Goal: Check status: Check status

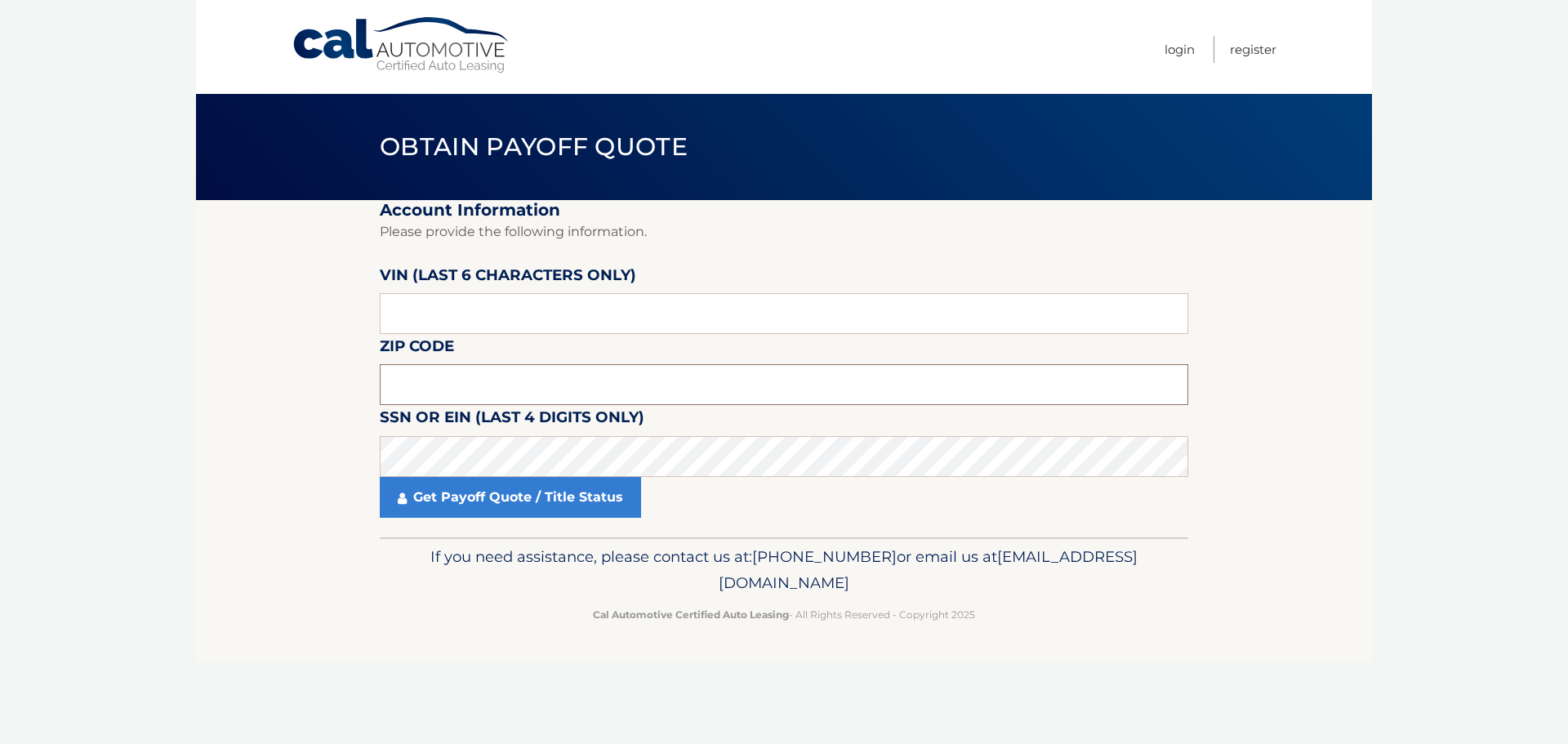
click at [565, 386] on input "text" at bounding box center [784, 384] width 809 height 41
type input "19446"
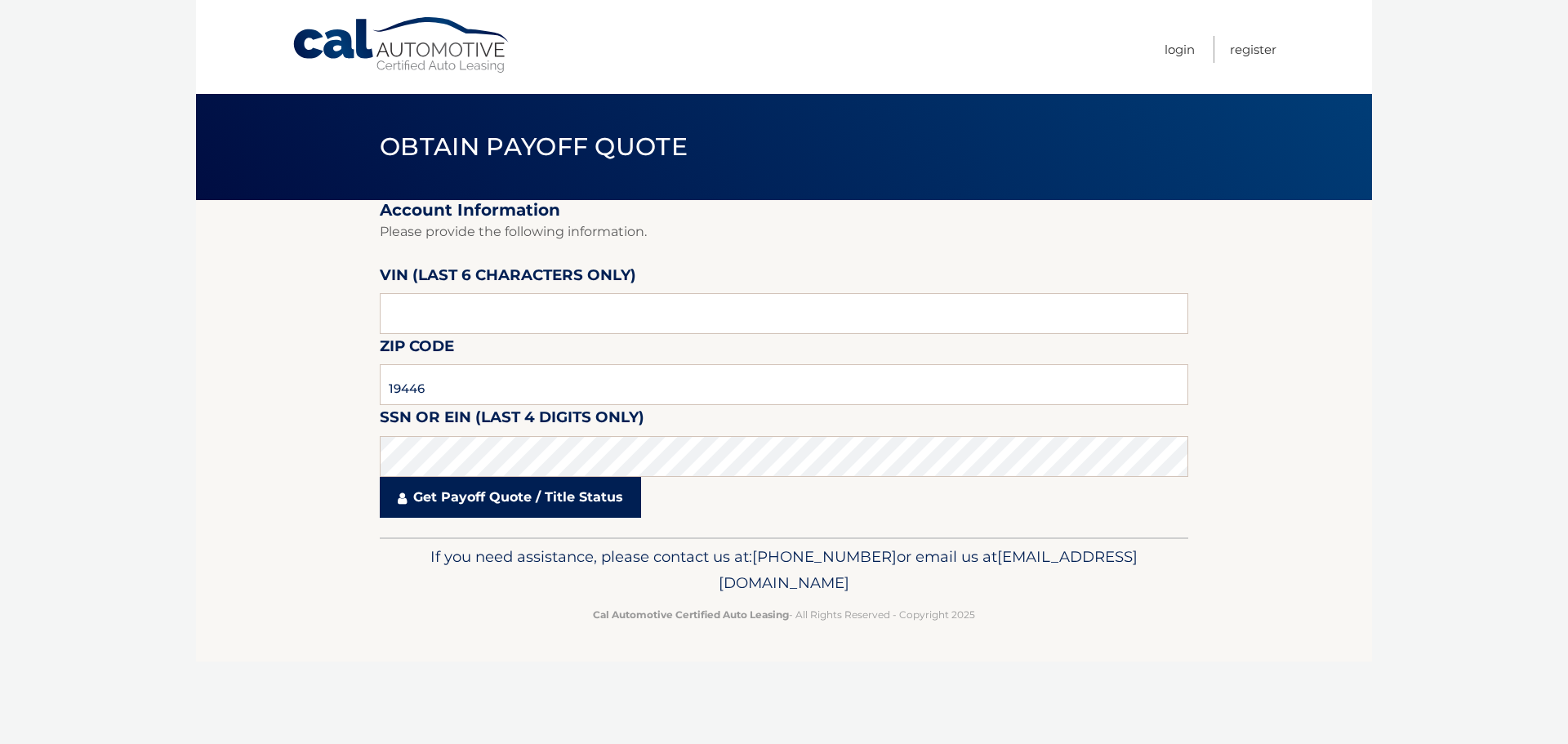
click at [543, 494] on link "Get Payoff Quote / Title Status" at bounding box center [511, 497] width 262 height 41
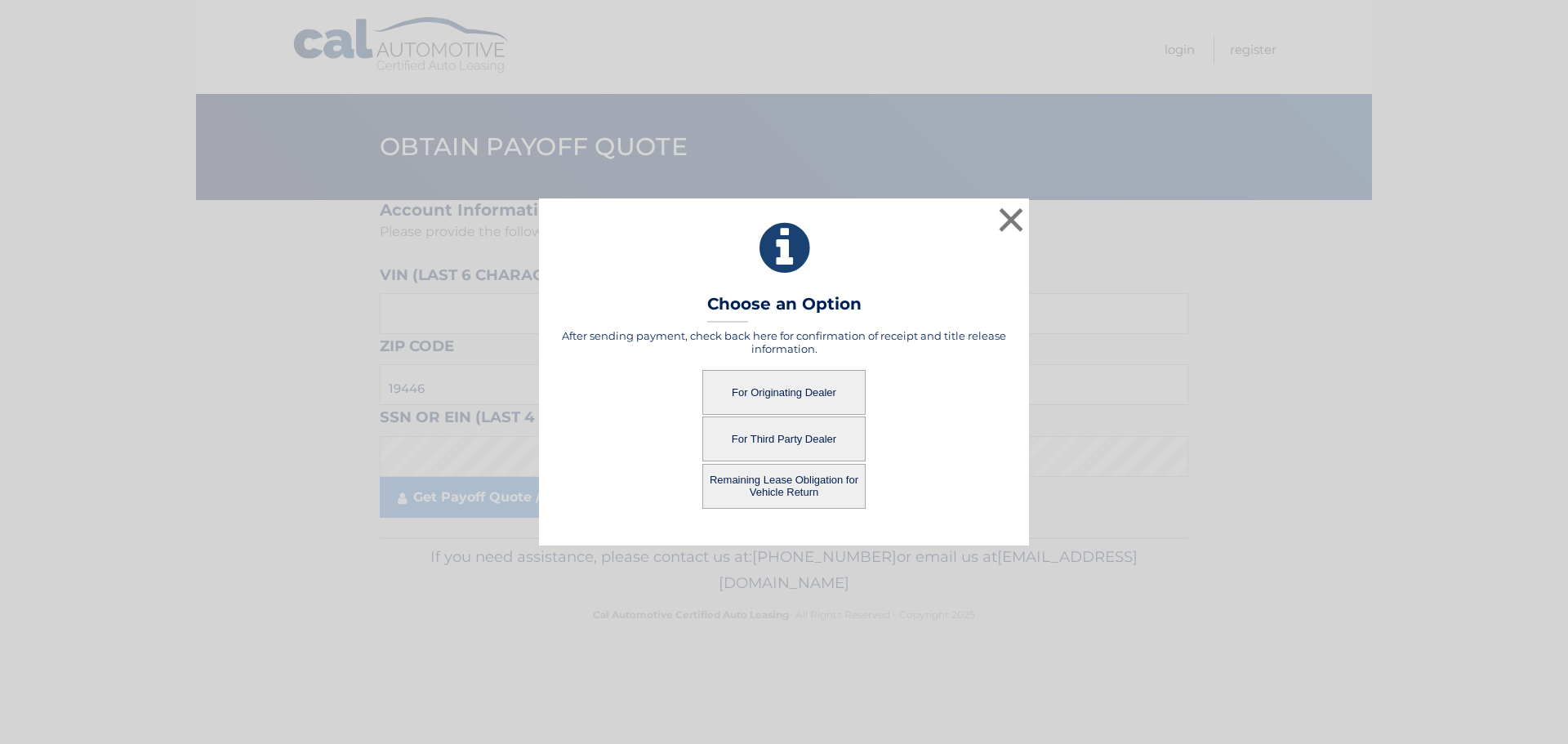
click at [797, 388] on button "For Originating Dealer" at bounding box center [784, 393] width 163 height 45
click at [797, 396] on button "For Originating Dealer" at bounding box center [784, 393] width 163 height 45
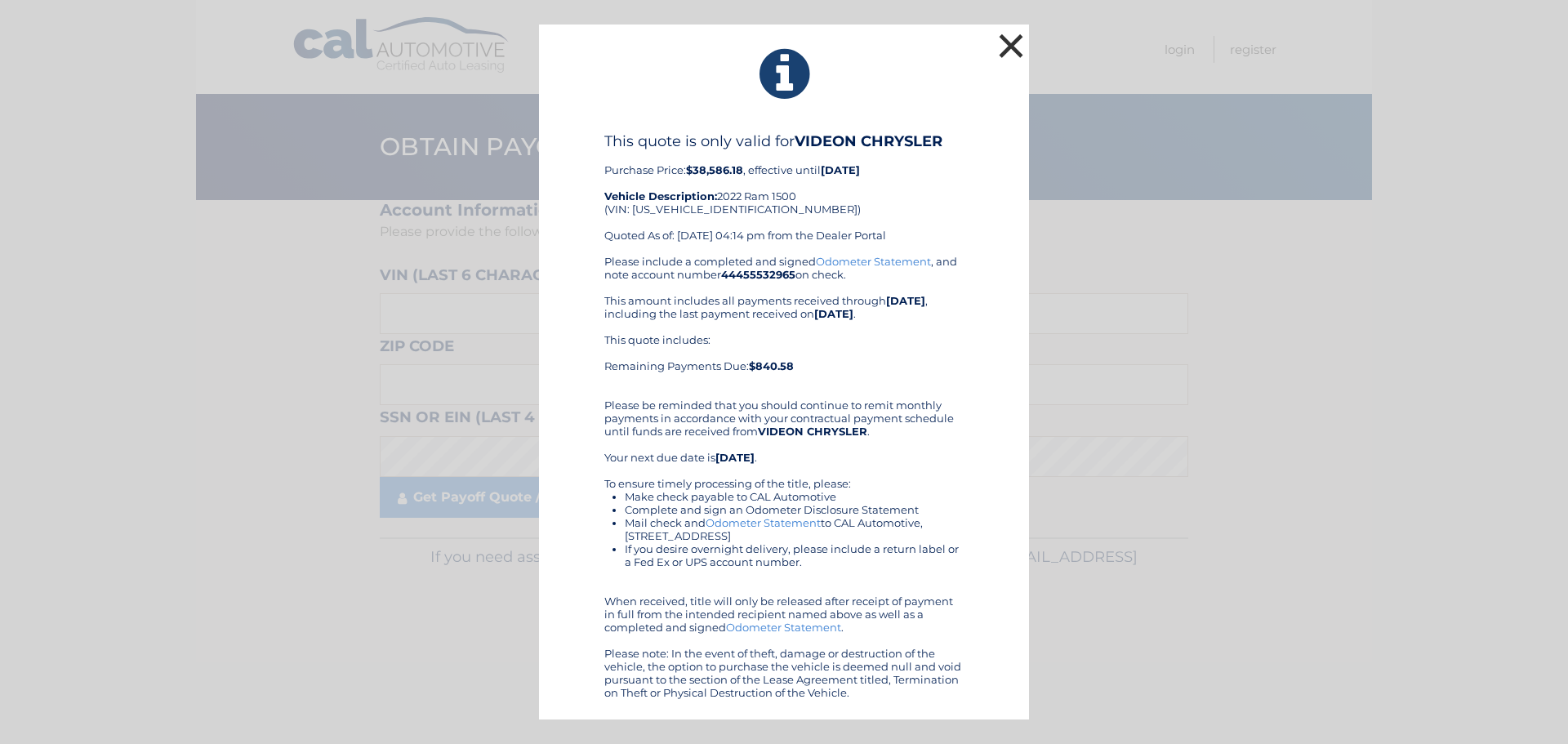
click at [1012, 42] on button "×" at bounding box center [1012, 46] width 33 height 33
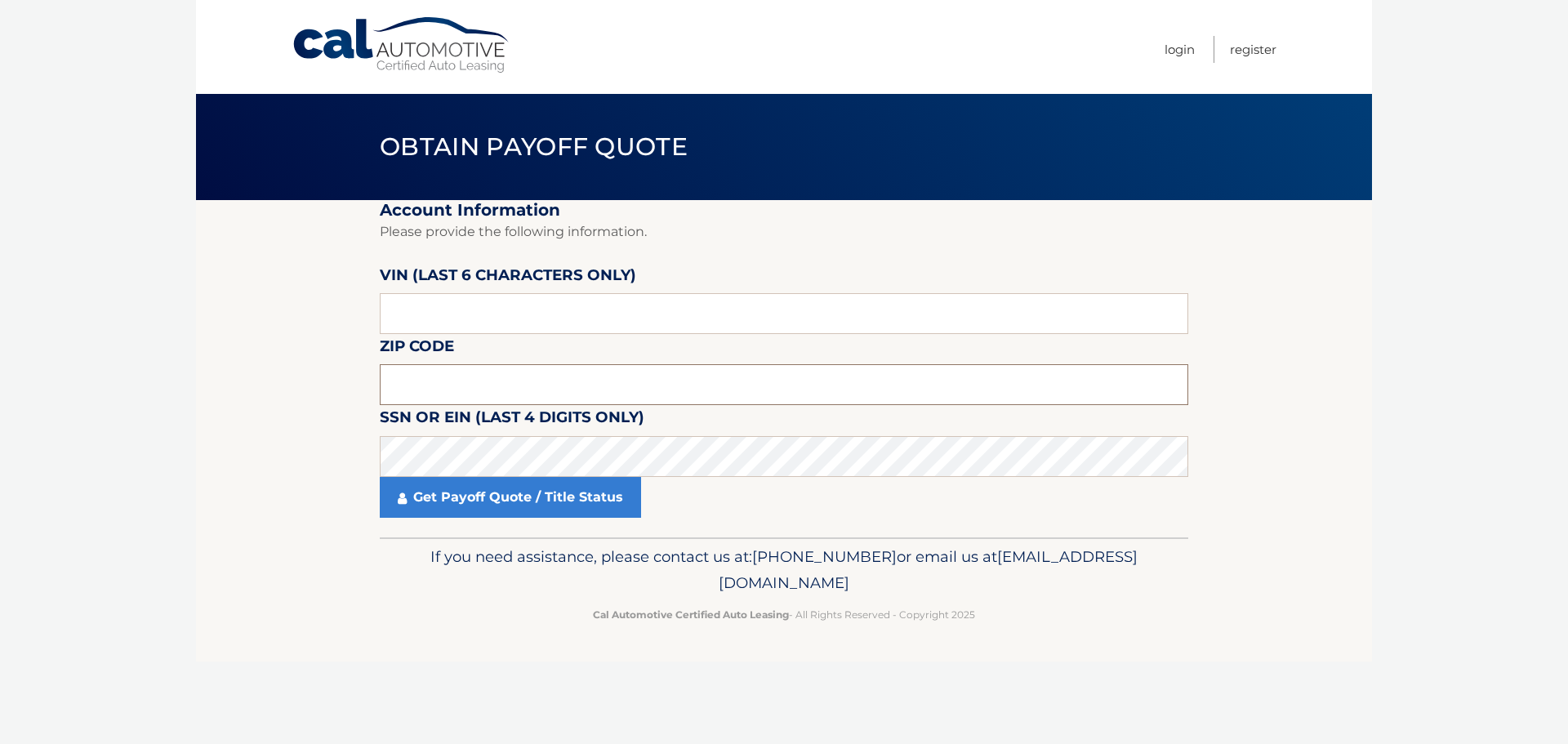
click at [613, 388] on input "text" at bounding box center [784, 384] width 809 height 41
click at [494, 310] on input "text" at bounding box center [784, 313] width 809 height 41
click at [527, 386] on input "19446" at bounding box center [784, 384] width 809 height 41
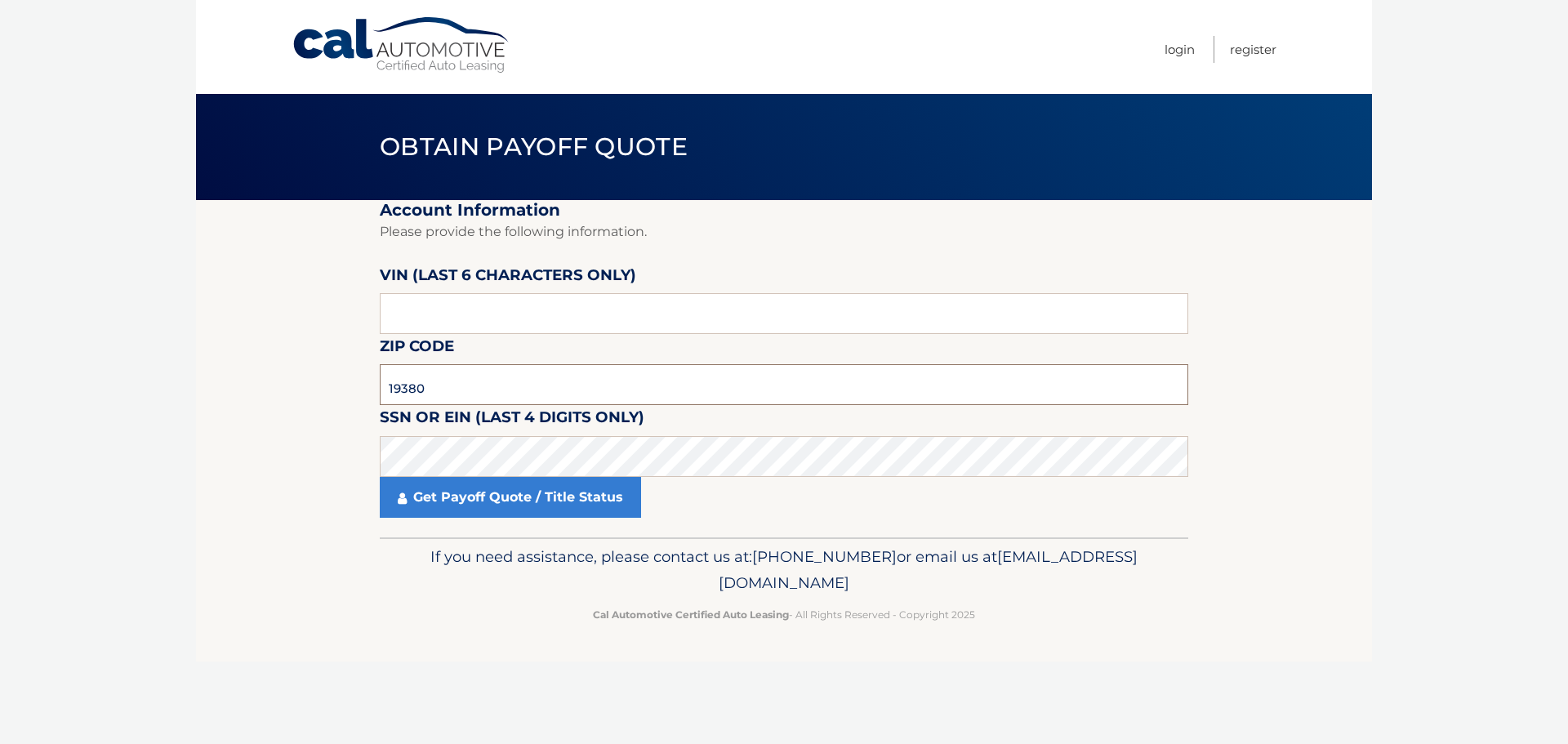
type input "19380"
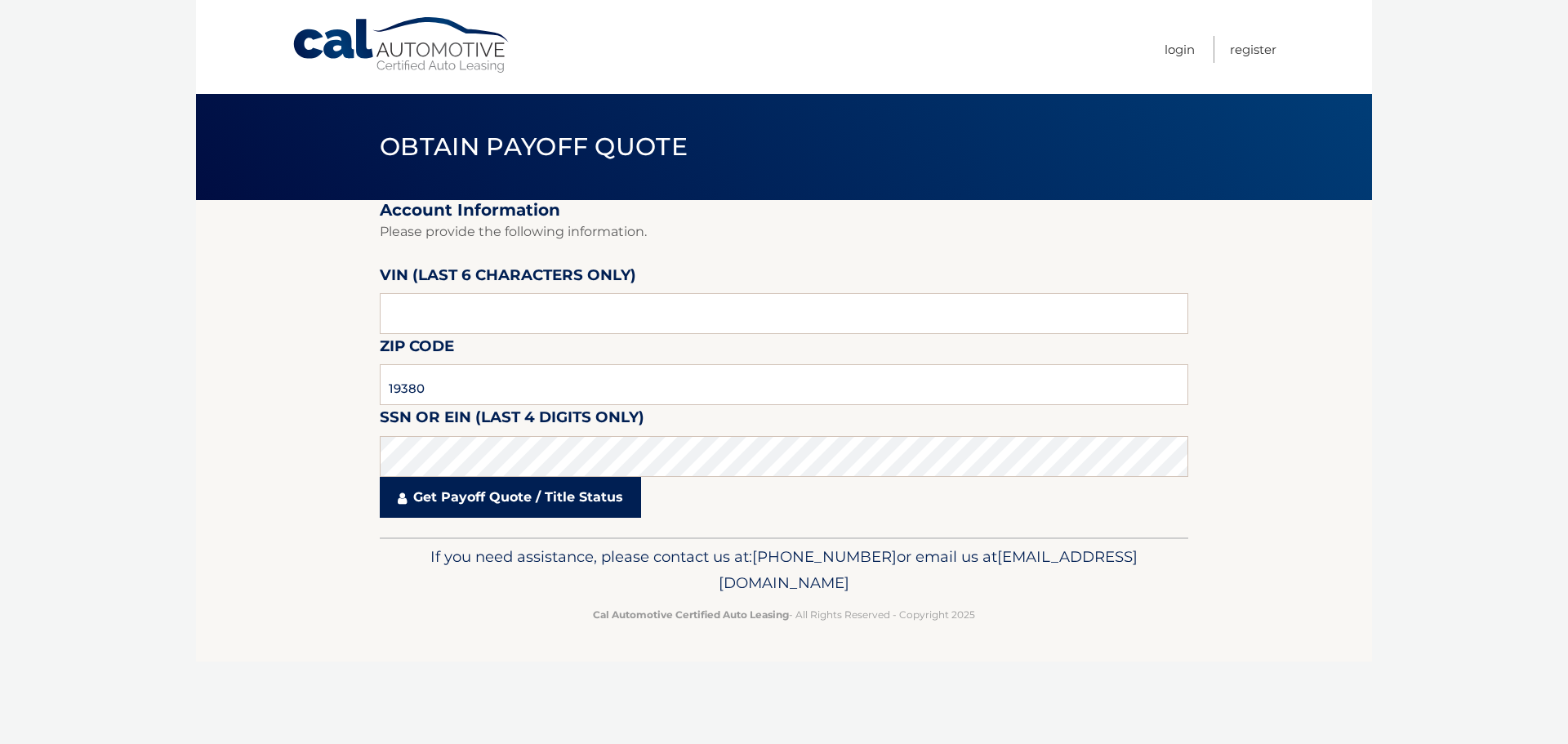
click at [456, 503] on link "Get Payoff Quote / Title Status" at bounding box center [511, 497] width 262 height 41
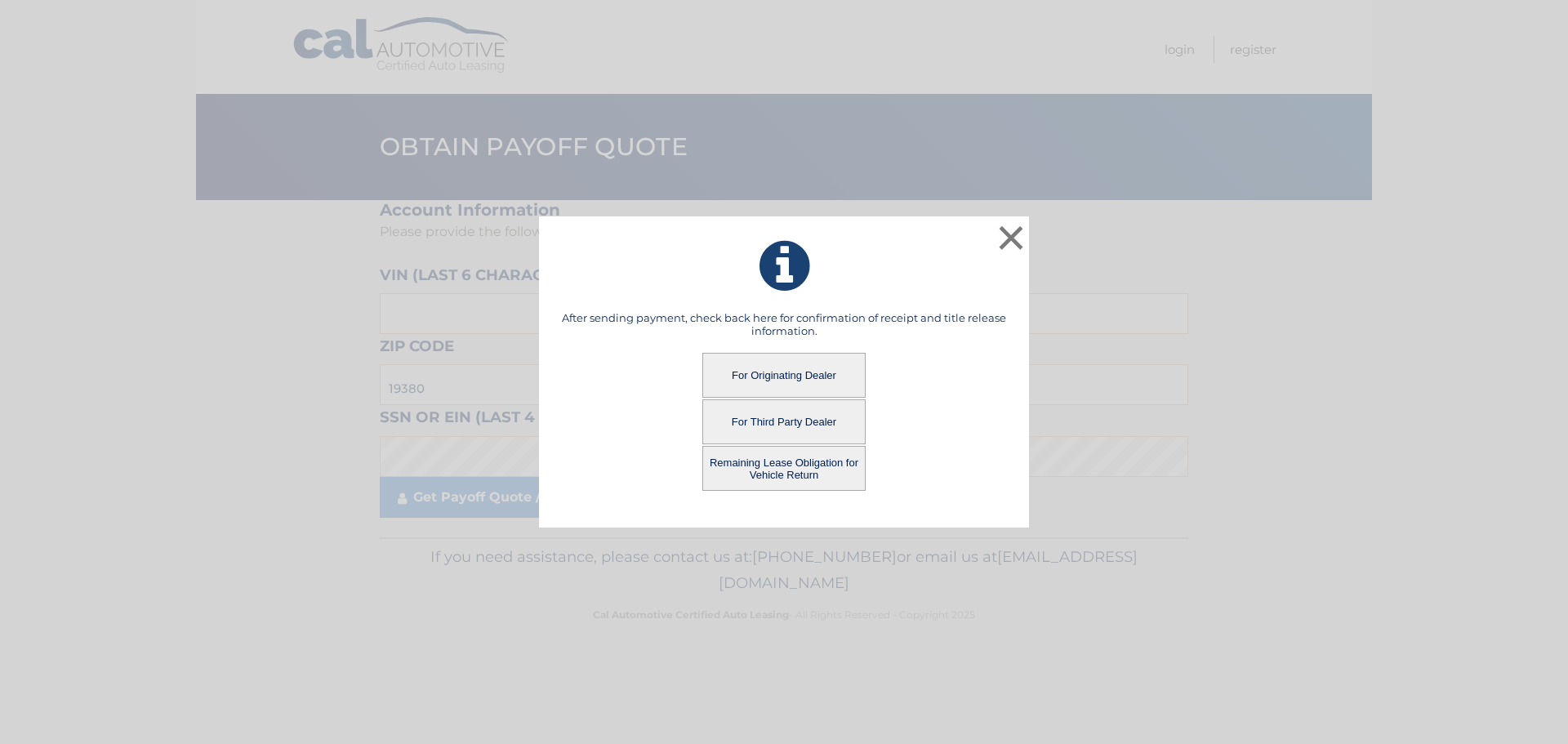
click at [782, 375] on button "For Originating Dealer" at bounding box center [784, 375] width 163 height 45
click at [779, 375] on button "For Originating Dealer" at bounding box center [784, 375] width 163 height 45
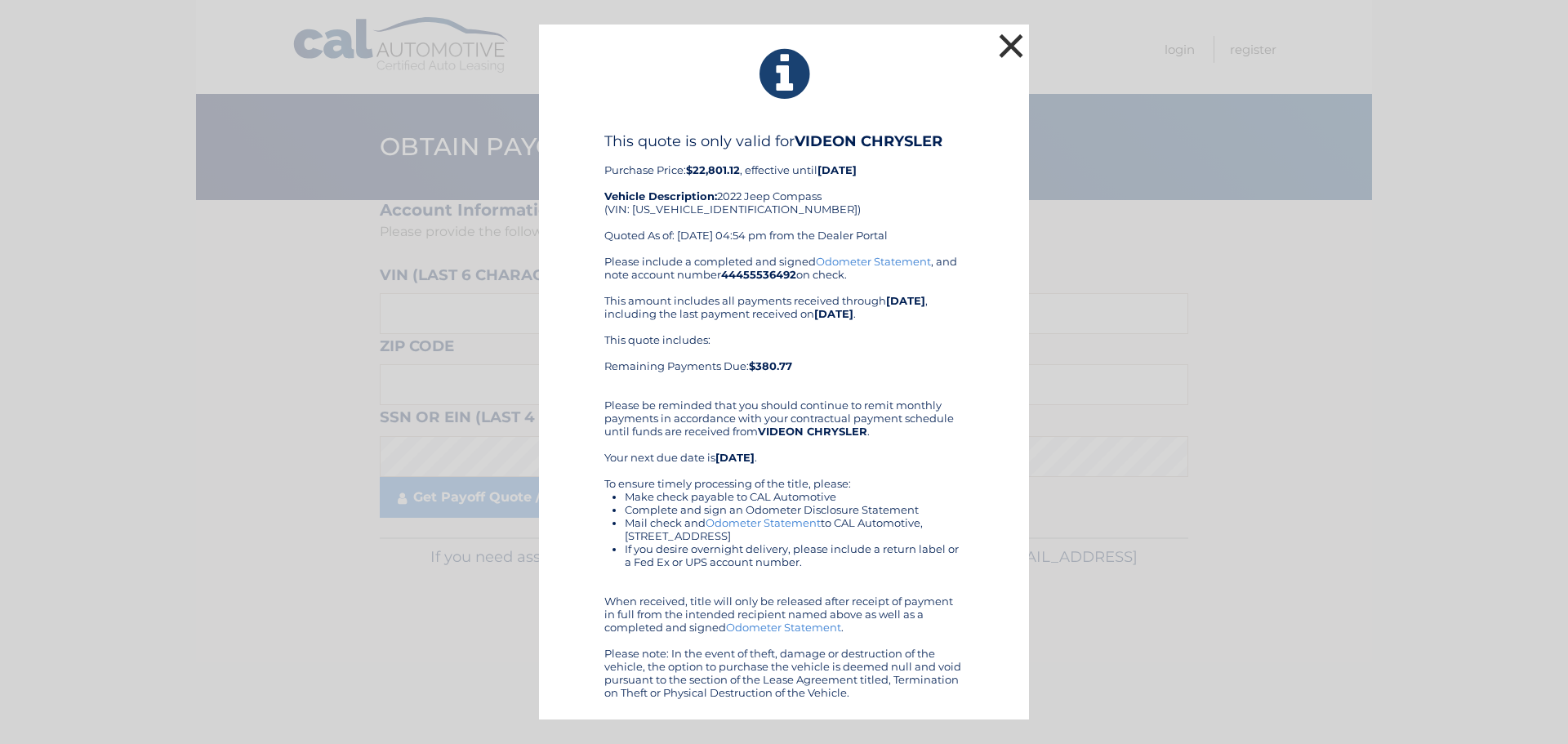
click at [1008, 46] on button "×" at bounding box center [1012, 46] width 33 height 33
